Goal: Task Accomplishment & Management: Manage account settings

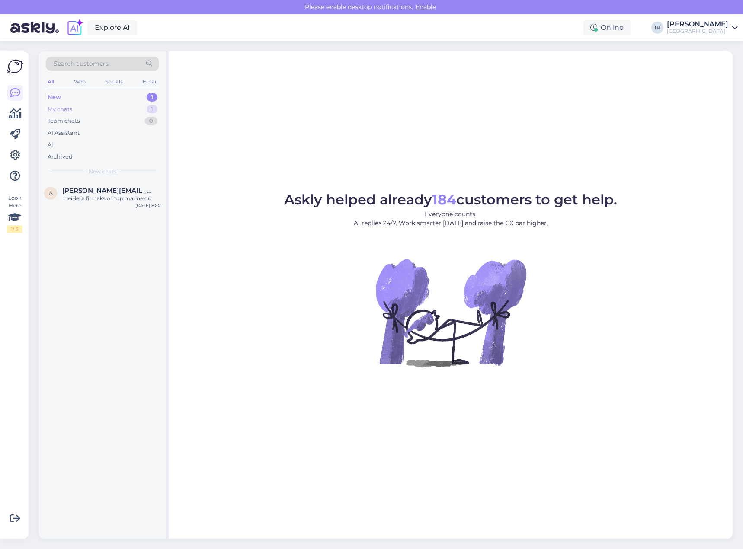
click at [134, 113] on div "My chats 1" at bounding box center [102, 109] width 113 height 12
click at [109, 203] on div "Teen teile homme pakkumise. Kuidas firma nimi?" at bounding box center [111, 203] width 99 height 16
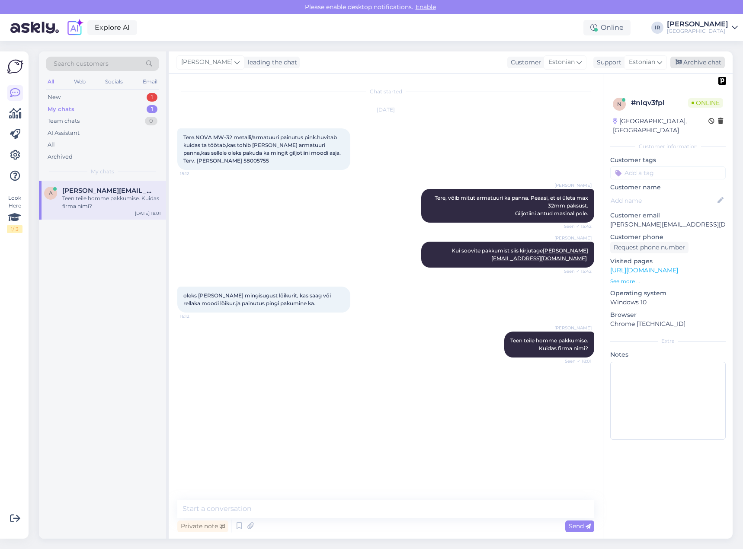
click at [707, 60] on div "Archive chat" at bounding box center [697, 63] width 54 height 12
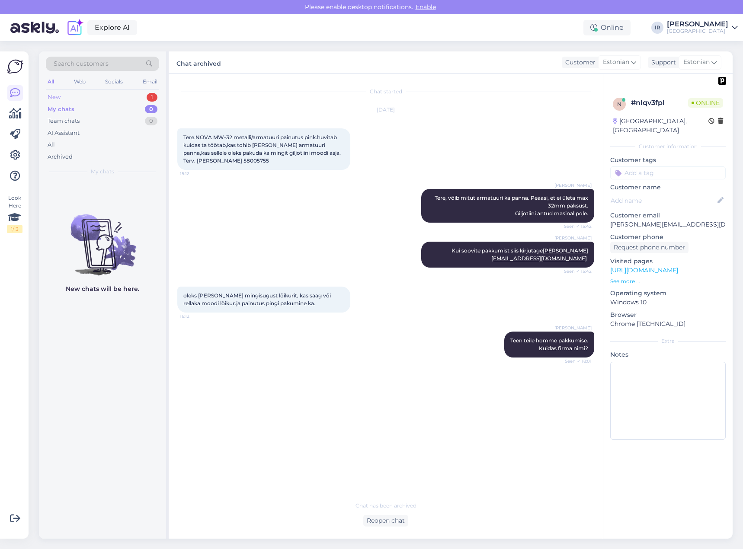
click at [112, 98] on div "New 1" at bounding box center [102, 97] width 113 height 12
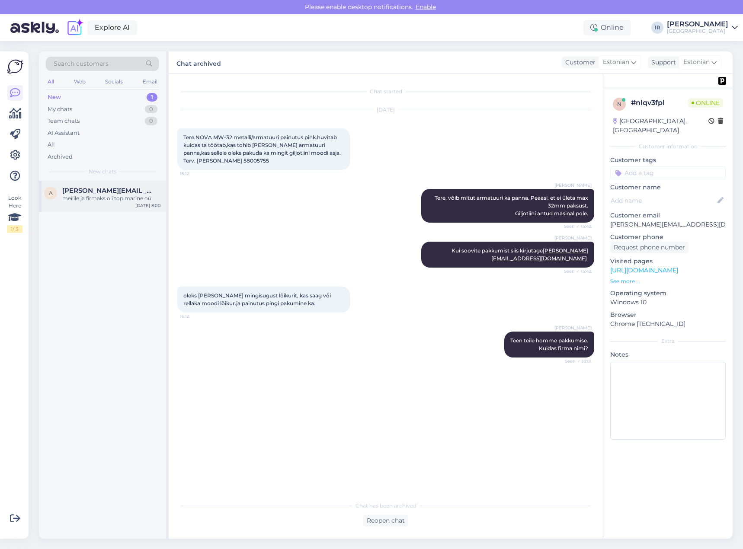
click at [104, 199] on div "meilile ja firmaks oli top marine oü" at bounding box center [111, 199] width 99 height 8
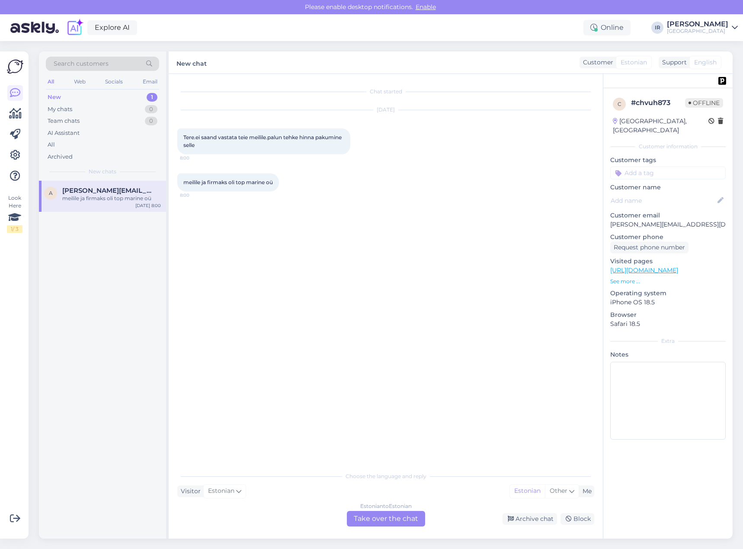
click at [373, 518] on div "Estonian to Estonian Take over the chat" at bounding box center [386, 519] width 78 height 16
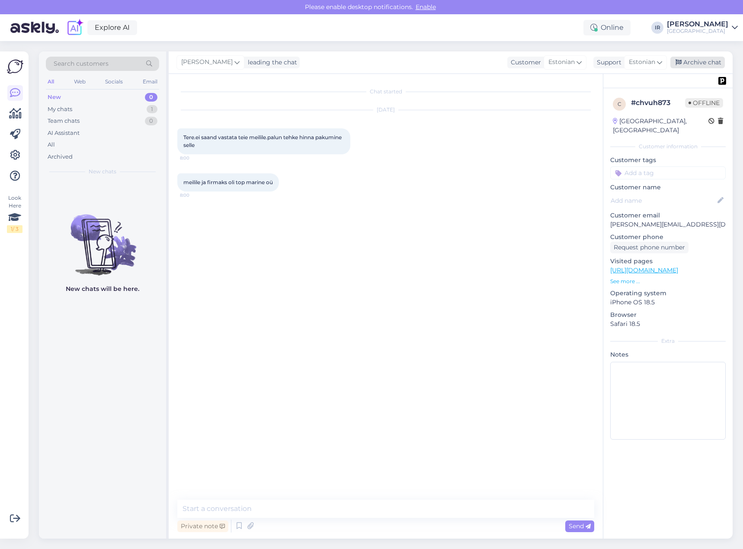
click at [691, 66] on div "Archive chat" at bounding box center [697, 63] width 54 height 12
click at [702, 34] on div "[GEOGRAPHIC_DATA]" at bounding box center [697, 31] width 61 height 7
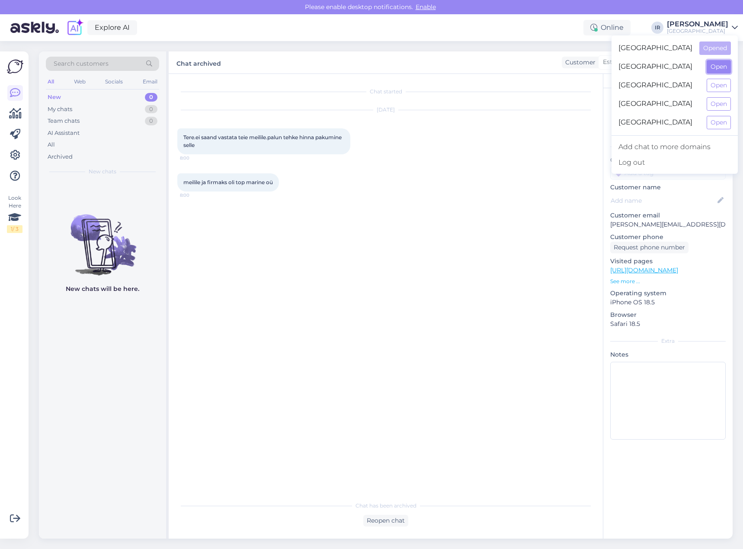
click at [714, 62] on button "Open" at bounding box center [719, 66] width 24 height 13
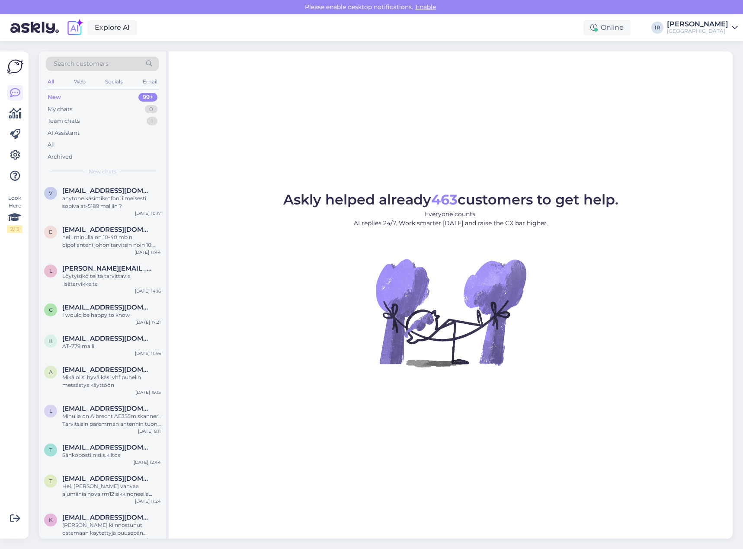
click at [712, 30] on div "[GEOGRAPHIC_DATA]" at bounding box center [697, 31] width 61 height 7
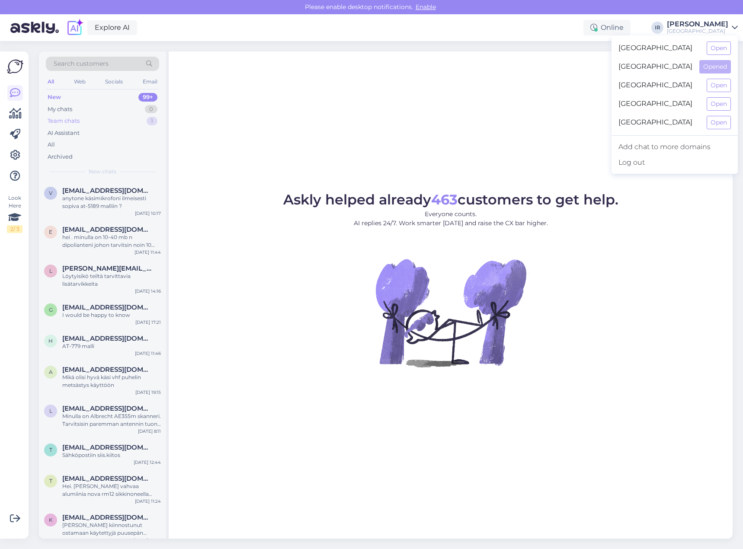
click at [115, 122] on div "Team chats 1" at bounding box center [102, 121] width 113 height 12
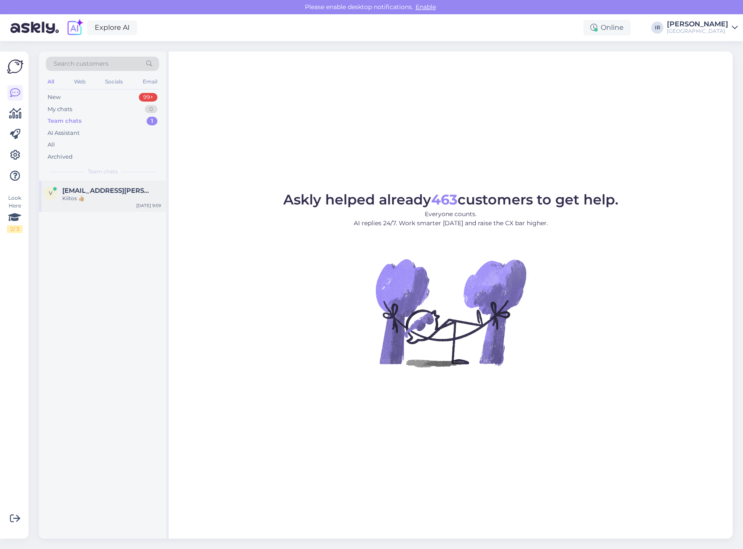
click at [104, 196] on div "Kiitos 👍🏼" at bounding box center [111, 199] width 99 height 8
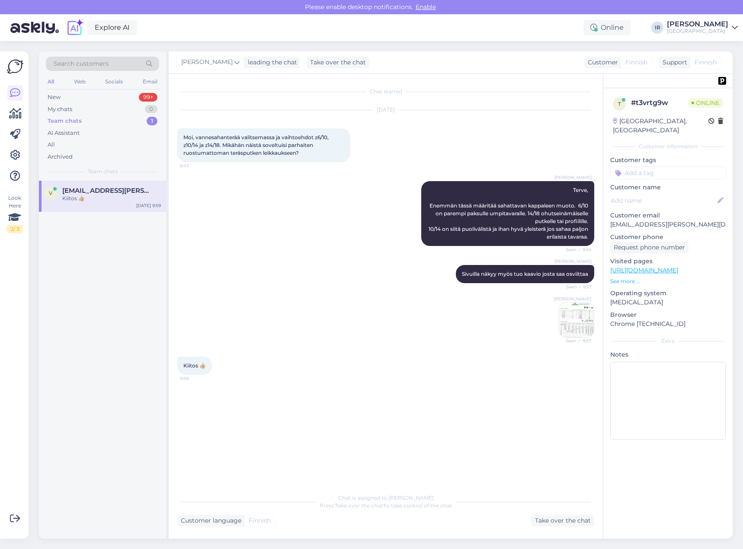
click at [727, 26] on div "[PERSON_NAME]" at bounding box center [697, 24] width 61 height 7
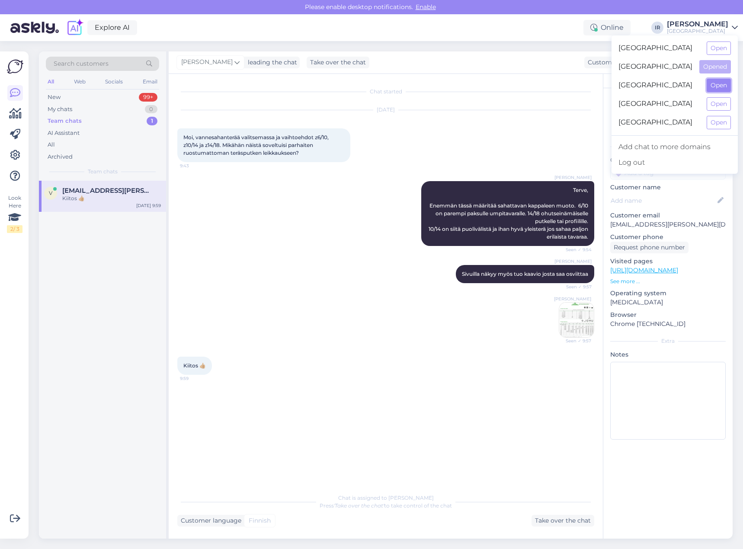
click at [714, 91] on button "Open" at bounding box center [719, 85] width 24 height 13
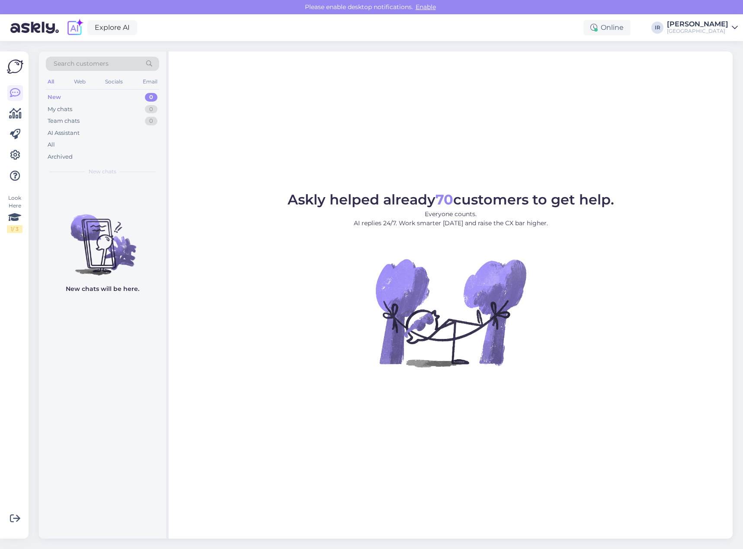
click at [724, 26] on div "[PERSON_NAME]" at bounding box center [697, 24] width 61 height 7
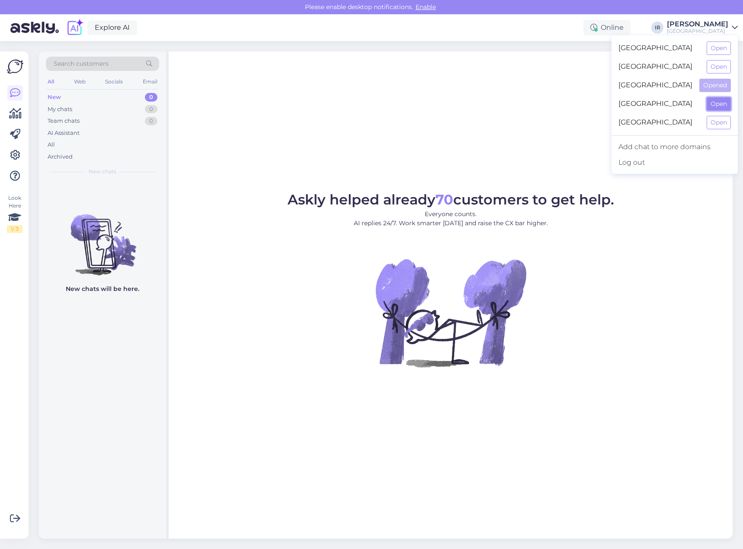
click at [714, 104] on button "Open" at bounding box center [719, 103] width 24 height 13
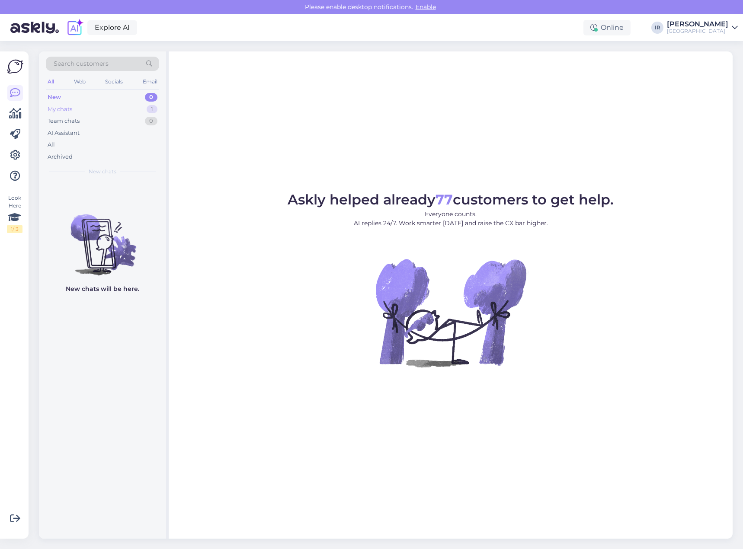
click at [102, 109] on div "My chats 1" at bounding box center [102, 109] width 113 height 12
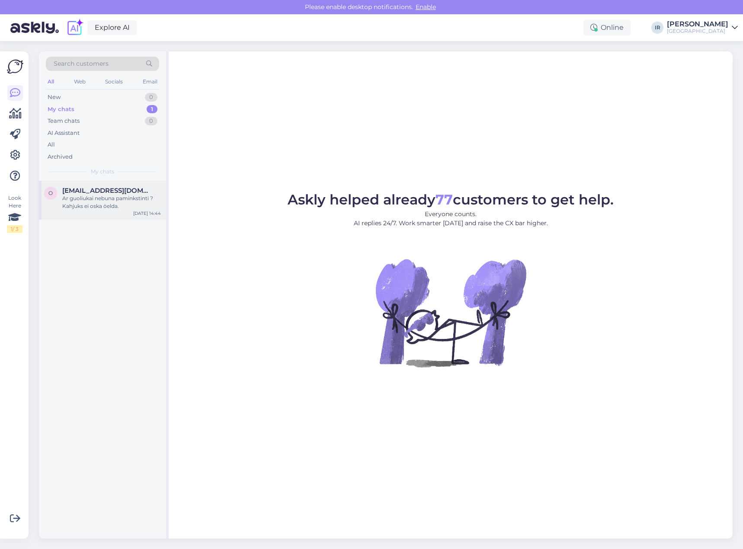
click at [104, 201] on div "Ar guoliukai nebuna paminkstinti ? Kahjuks ei oska öelda." at bounding box center [111, 203] width 99 height 16
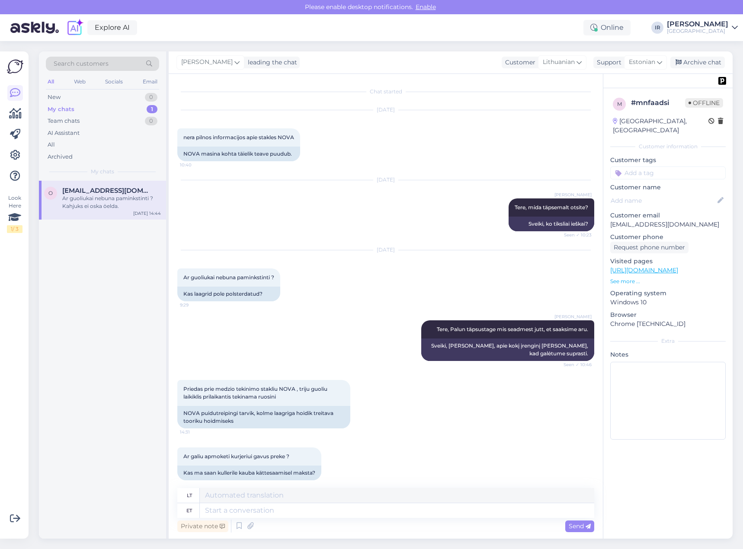
scroll to position [181, 0]
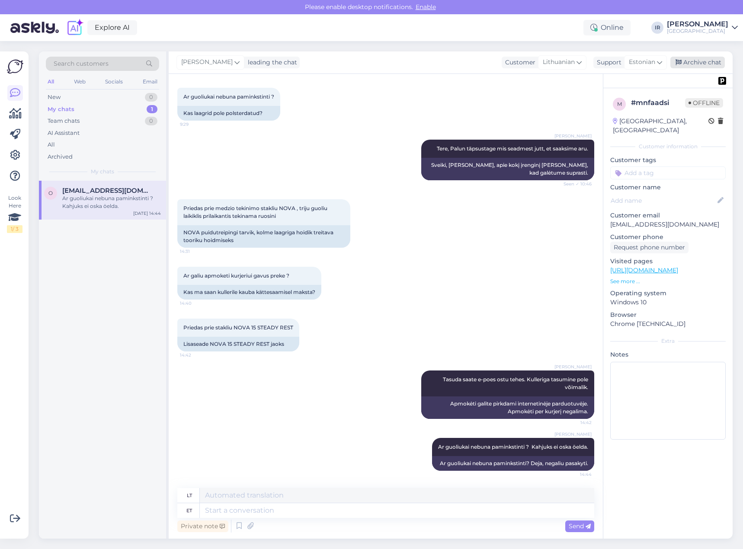
click at [708, 63] on div "Archive chat" at bounding box center [697, 63] width 54 height 12
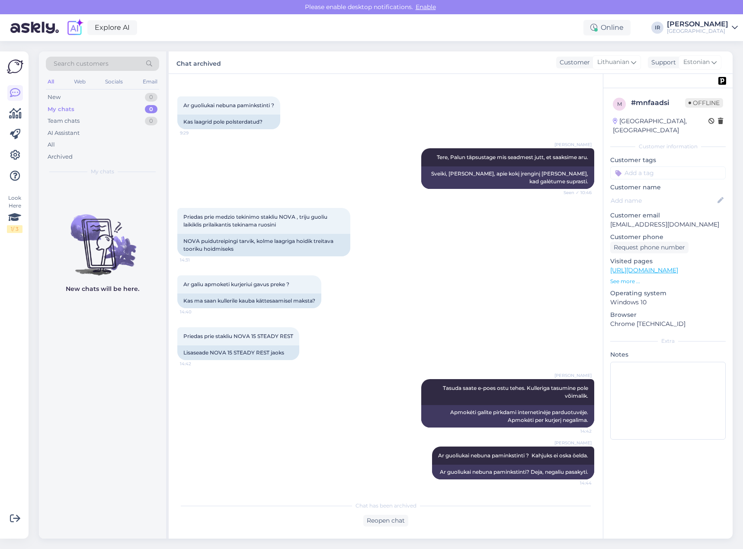
click at [729, 27] on link "[PERSON_NAME] [GEOGRAPHIC_DATA]" at bounding box center [702, 28] width 71 height 14
